Goal: Information Seeking & Learning: Learn about a topic

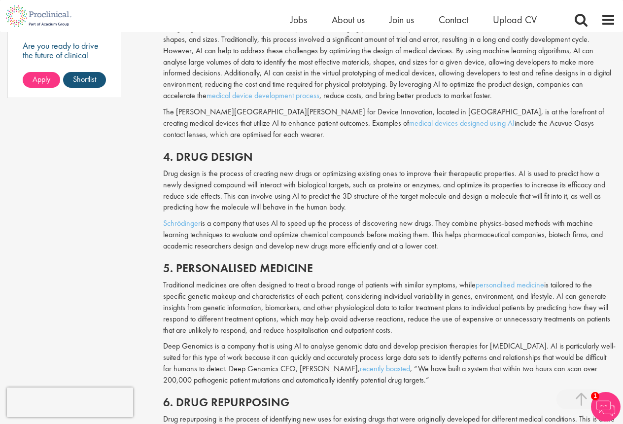
scroll to position [955, 0]
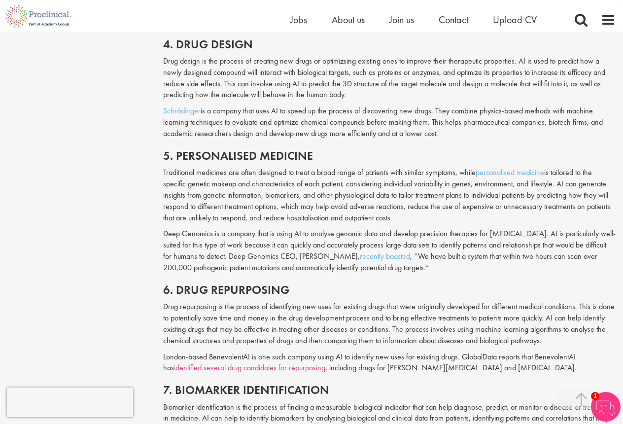
click at [285, 363] on link "identified several drug candidates for repurposing" at bounding box center [249, 368] width 151 height 10
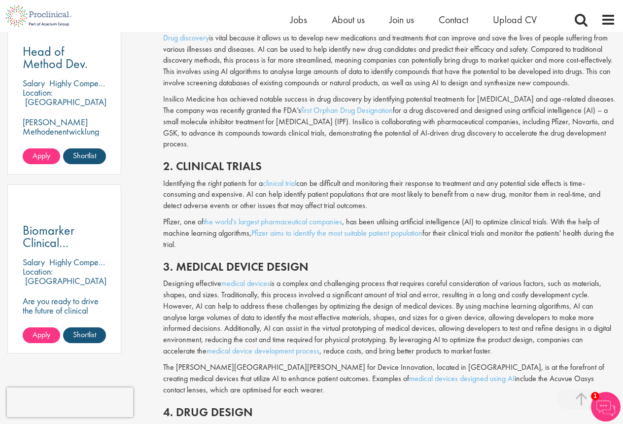
scroll to position [578, 0]
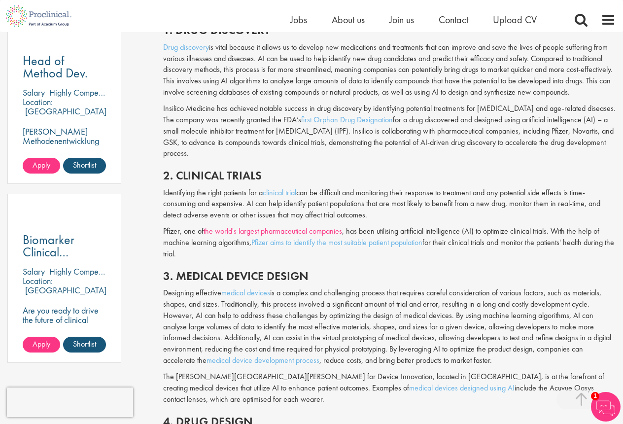
click at [331, 226] on link "the world's largest pharmaceutical companies" at bounding box center [273, 231] width 139 height 10
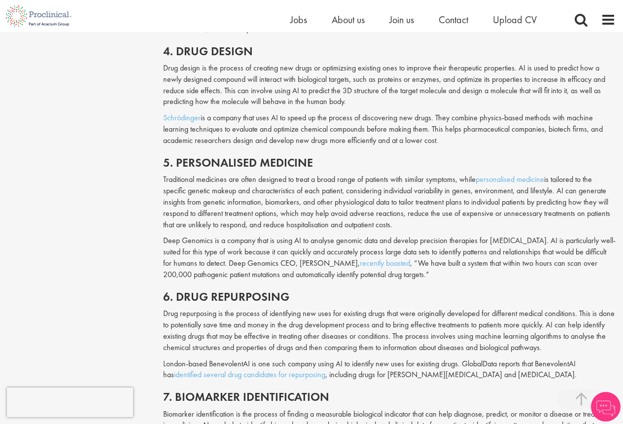
scroll to position [948, 0]
click at [330, 156] on h2 "5. Personalised medicine" at bounding box center [389, 162] width 453 height 13
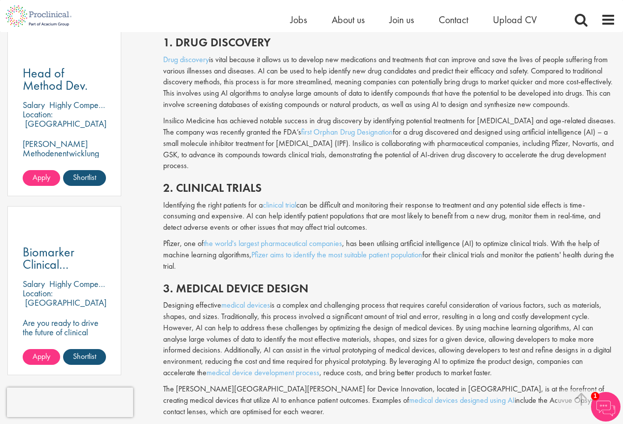
scroll to position [565, 0]
click at [327, 250] on link "Pfizer aims to identify the most suitable patient population" at bounding box center [337, 255] width 171 height 10
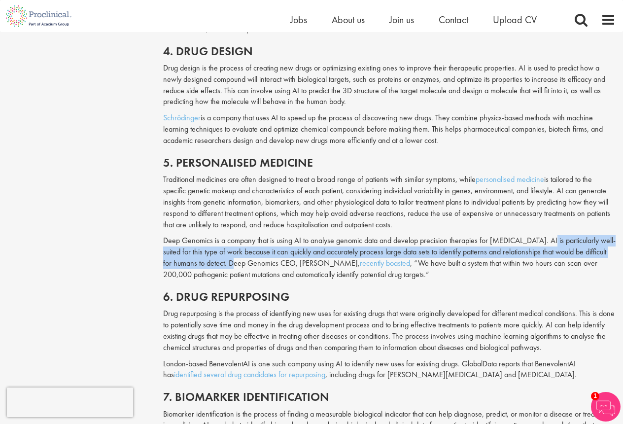
drag, startPoint x: 544, startPoint y: 209, endPoint x: 226, endPoint y: 228, distance: 318.2
click at [226, 235] on p "Deep Genomics is a company that is using AI to analyse genomic data and develop…" at bounding box center [389, 257] width 453 height 45
copy p "AI is particularly well-suited for this type of work because it can quickly and…"
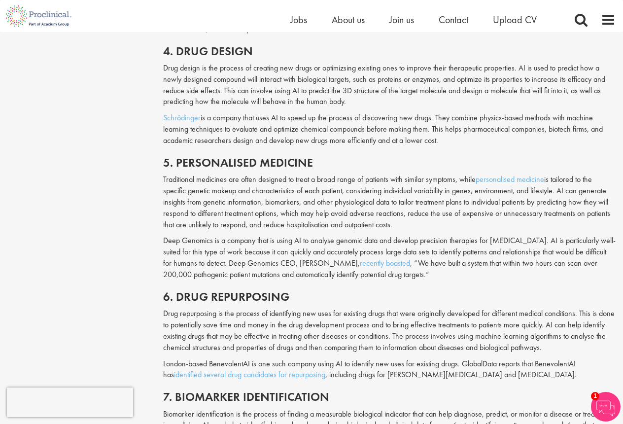
click at [436, 235] on p "Deep Genomics is a company that is using AI to analyse genomic data and develop…" at bounding box center [389, 257] width 453 height 45
